Goal: Task Accomplishment & Management: Use online tool/utility

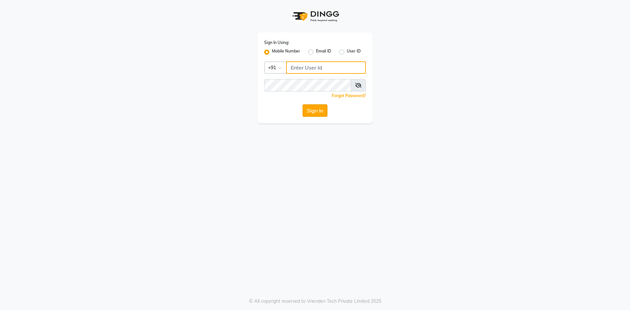
type input "8374195350"
click at [316, 111] on button "Sign In" at bounding box center [314, 110] width 25 height 12
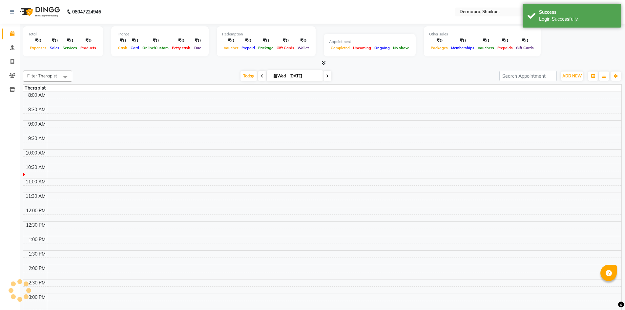
select select "en"
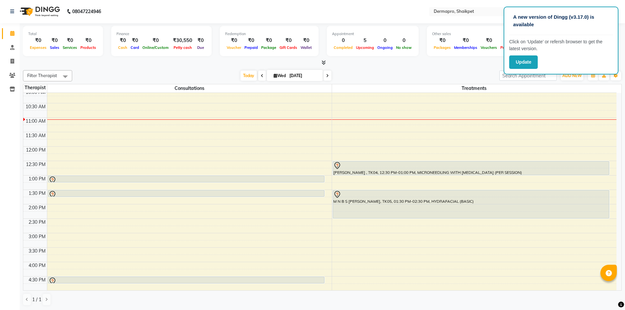
scroll to position [76, 0]
